Goal: Task Accomplishment & Management: Use online tool/utility

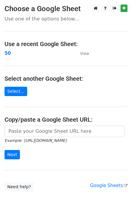
click at [25, 91] on main "Choose a Google Sheet Use one of the options below... Use a recent Google Sheet…" at bounding box center [66, 98] width 132 height 187
click at [11, 91] on link "Select..." at bounding box center [16, 91] width 23 height 9
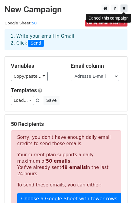
click at [122, 6] on icon at bounding box center [123, 8] width 3 height 4
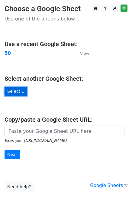
click at [9, 88] on link "Select..." at bounding box center [16, 91] width 23 height 9
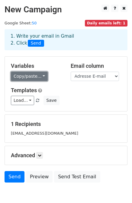
click at [39, 75] on link "Copy/paste..." at bounding box center [29, 76] width 37 height 9
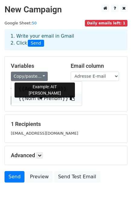
click at [38, 99] on link "{{Nom et Prénom}}" at bounding box center [46, 99] width 71 height 10
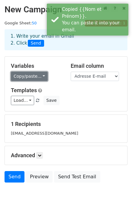
click at [37, 73] on link "Copy/paste..." at bounding box center [29, 76] width 37 height 9
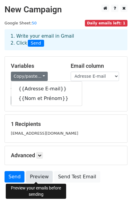
click at [42, 177] on link "Preview" at bounding box center [39, 176] width 27 height 11
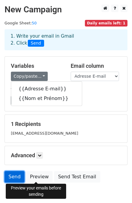
click at [7, 174] on link "Send" at bounding box center [15, 176] width 20 height 11
